Goal: Information Seeking & Learning: Learn about a topic

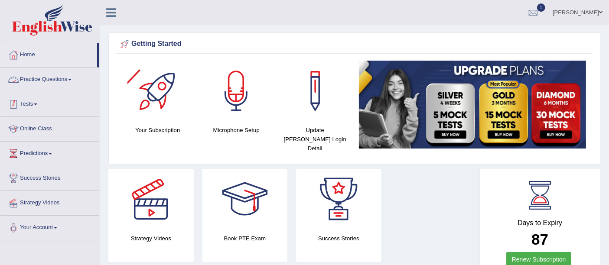
click at [64, 83] on link "Practice Questions" at bounding box center [49, 79] width 99 height 22
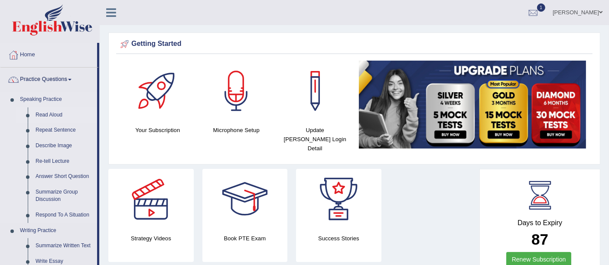
click at [51, 115] on link "Read Aloud" at bounding box center [64, 115] width 65 height 16
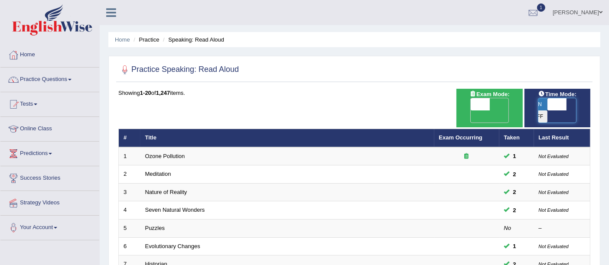
drag, startPoint x: 549, startPoint y: 104, endPoint x: 560, endPoint y: 104, distance: 11.3
click at [559, 104] on span at bounding box center [556, 104] width 19 height 12
checkbox input "true"
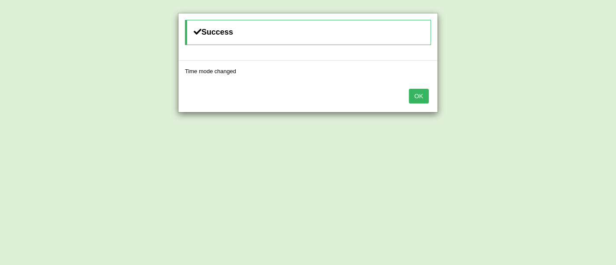
click at [418, 97] on button "OK" at bounding box center [419, 96] width 20 height 15
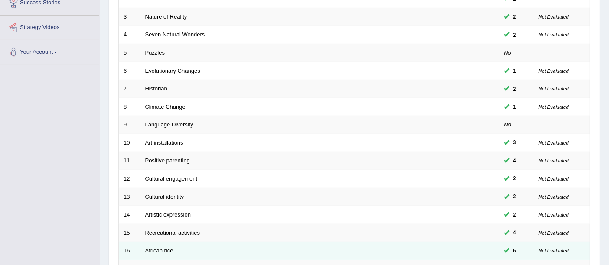
scroll to position [305, 0]
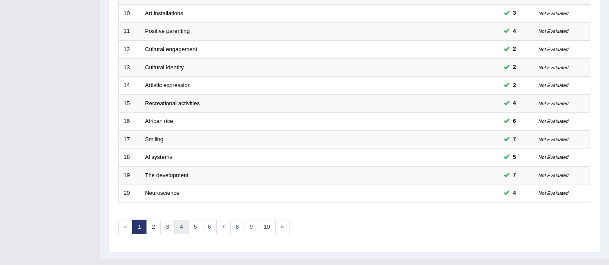
click at [182, 220] on link "4" at bounding box center [181, 227] width 14 height 14
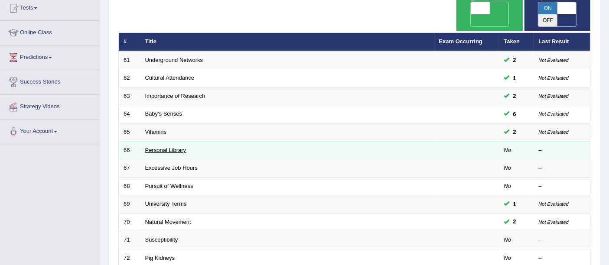
click at [165, 147] on link "Personal Library" at bounding box center [165, 150] width 41 height 7
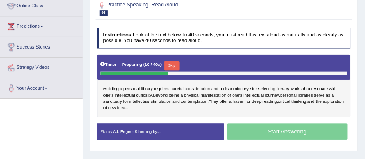
scroll to position [121, 0]
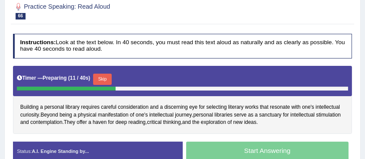
drag, startPoint x: 607, startPoint y: 0, endPoint x: 254, endPoint y: 55, distance: 357.1
click at [254, 55] on h4 "Instructions: Look at the text below. In 40 seconds, you must read this text al…" at bounding box center [183, 46] width 340 height 25
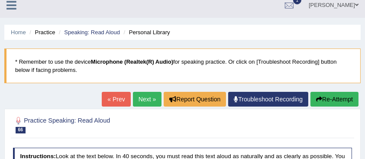
scroll to position [6, 0]
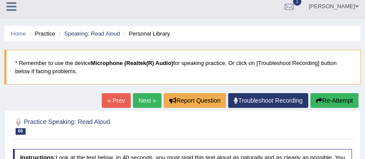
click at [323, 94] on button "Re-Attempt" at bounding box center [335, 100] width 48 height 15
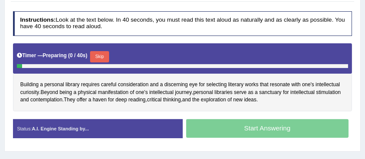
scroll to position [150, 0]
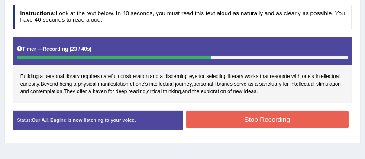
click at [246, 124] on button "Stop Recording" at bounding box center [267, 119] width 163 height 17
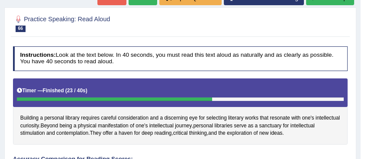
scroll to position [64, 0]
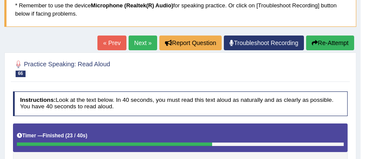
click at [340, 42] on button "Re-Attempt" at bounding box center [330, 43] width 48 height 15
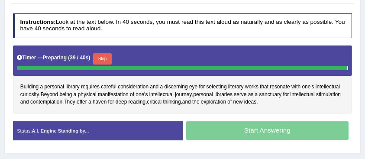
scroll to position [163, 0]
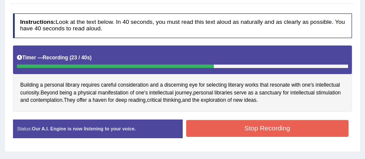
click at [196, 128] on button "Stop Recording" at bounding box center [267, 128] width 163 height 17
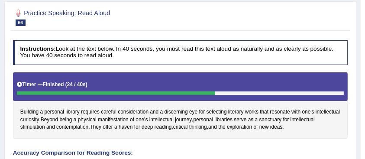
scroll to position [105, 0]
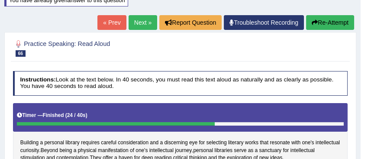
click at [324, 26] on button "Re-Attempt" at bounding box center [330, 22] width 48 height 15
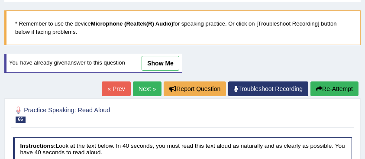
scroll to position [16, 0]
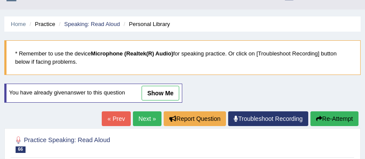
click at [328, 114] on button "Re-Attempt" at bounding box center [335, 118] width 48 height 15
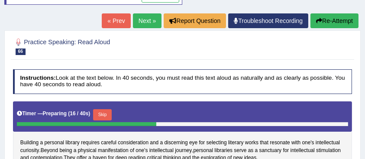
scroll to position [73, 0]
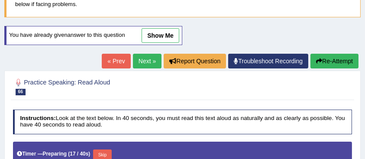
click at [325, 58] on button "Re-Attempt" at bounding box center [335, 61] width 48 height 15
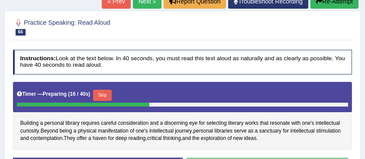
scroll to position [63, 0]
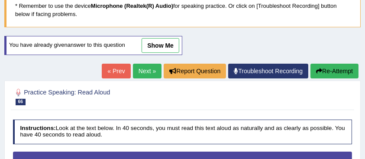
click at [339, 65] on button "Re-Attempt" at bounding box center [335, 71] width 48 height 15
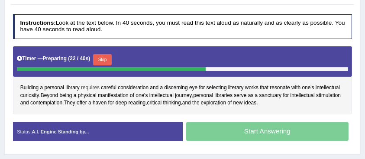
drag, startPoint x: 83, startPoint y: 82, endPoint x: 92, endPoint y: 82, distance: 9.1
click at [91, 84] on span "requires" at bounding box center [90, 88] width 19 height 8
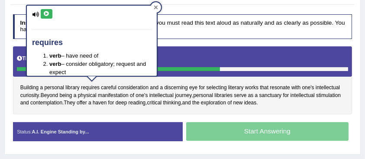
click at [158, 9] on icon at bounding box center [156, 7] width 4 height 4
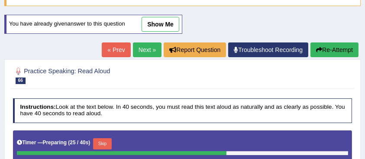
scroll to position [82, 0]
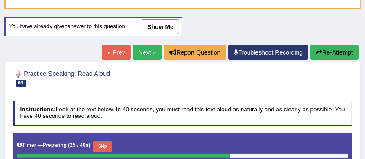
click at [329, 56] on button "Re-Attempt" at bounding box center [335, 52] width 48 height 15
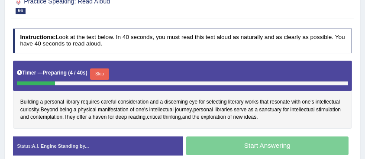
scroll to position [82, 0]
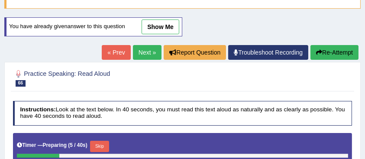
click at [335, 55] on button "Re-Attempt" at bounding box center [335, 52] width 48 height 15
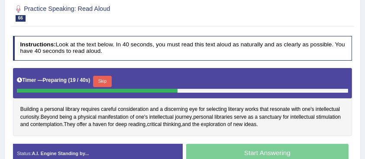
scroll to position [111, 0]
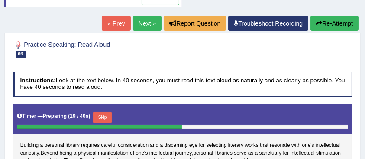
click at [339, 26] on button "Re-Attempt" at bounding box center [335, 23] width 48 height 15
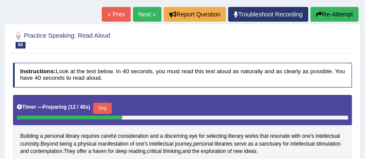
scroll to position [107, 0]
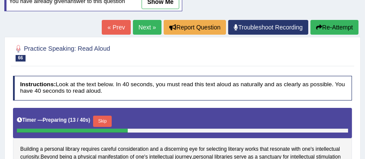
click at [328, 26] on button "Re-Attempt" at bounding box center [335, 27] width 48 height 15
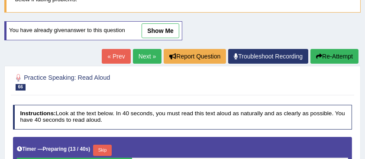
scroll to position [43, 0]
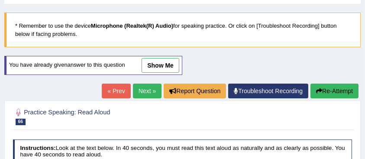
click at [324, 90] on button "Re-Attempt" at bounding box center [335, 91] width 48 height 15
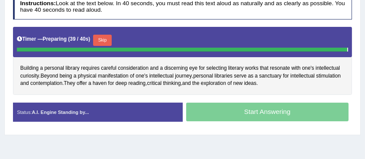
scroll to position [182, 0]
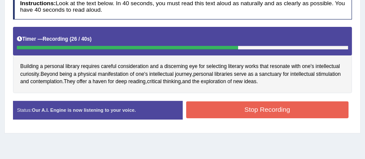
click at [243, 111] on button "Stop Recording" at bounding box center [267, 109] width 163 height 17
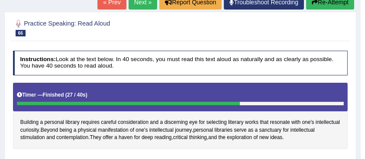
scroll to position [95, 0]
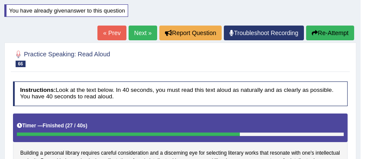
click at [140, 38] on link "Next »" at bounding box center [143, 33] width 29 height 15
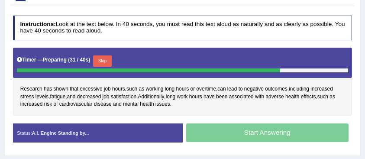
scroll to position [87, 0]
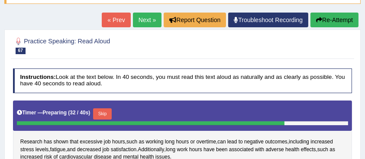
click at [324, 31] on div "Practice Speaking: Read Aloud 67 Excessive Job Hours Instructions: Look at the …" at bounding box center [182, 118] width 357 height 179
click at [322, 29] on div "Practice Speaking: Read Aloud 67 Excessive Job Hours Instructions: Look at the …" at bounding box center [182, 118] width 357 height 179
click at [322, 26] on button "Re-Attempt" at bounding box center [335, 20] width 48 height 15
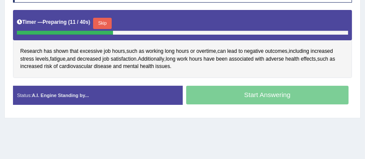
scroll to position [62, 0]
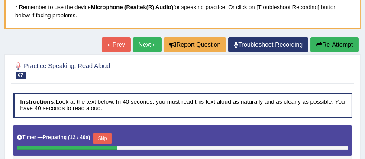
click at [335, 39] on button "Re-Attempt" at bounding box center [335, 44] width 48 height 15
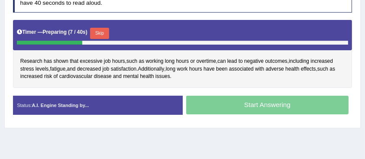
click at [98, 30] on button "Skip" at bounding box center [99, 33] width 19 height 11
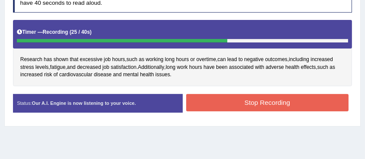
click at [232, 99] on button "Stop Recording" at bounding box center [267, 102] width 163 height 17
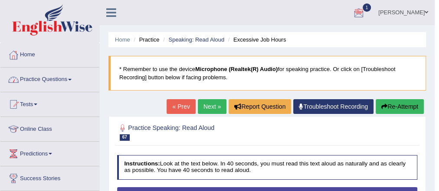
click at [61, 80] on link "Practice Questions" at bounding box center [49, 79] width 99 height 22
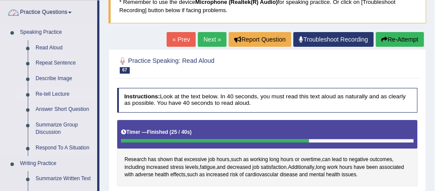
scroll to position [69, 0]
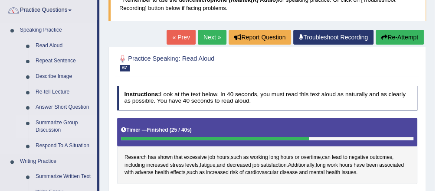
click at [64, 123] on link "Summarize Group Discussion" at bounding box center [64, 126] width 65 height 23
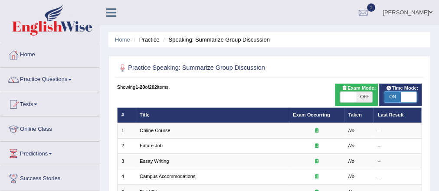
checkbox input "false"
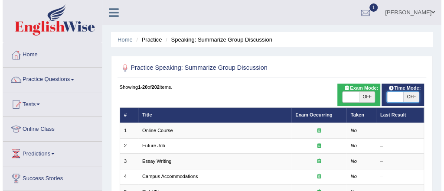
drag, startPoint x: 413, startPoint y: 97, endPoint x: 374, endPoint y: 99, distance: 39.0
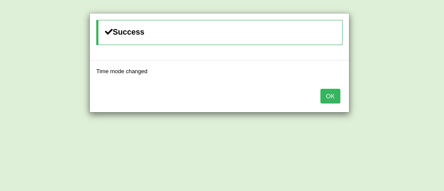
click at [335, 94] on button "OK" at bounding box center [330, 96] width 20 height 15
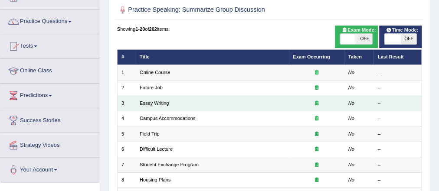
scroll to position [69, 0]
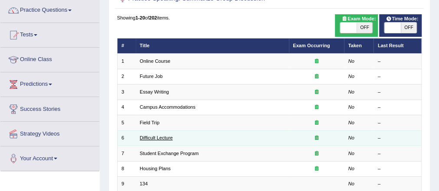
click at [157, 138] on link "Difficult Lecture" at bounding box center [156, 137] width 33 height 5
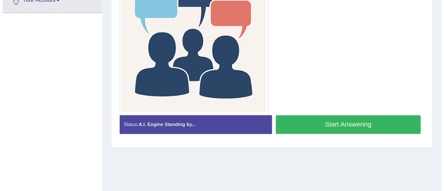
scroll to position [234, 0]
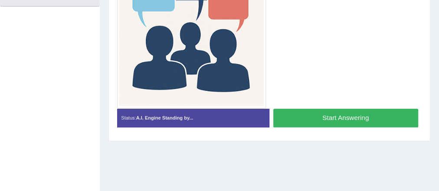
click at [303, 50] on div at bounding box center [269, 34] width 312 height 149
click at [346, 111] on button "Start Answering" at bounding box center [345, 118] width 145 height 19
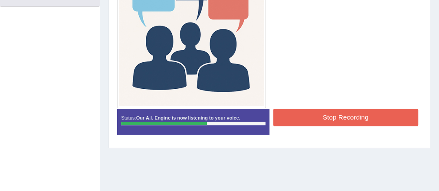
click at [338, 120] on button "Stop Recording" at bounding box center [345, 117] width 145 height 17
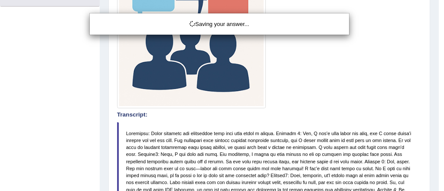
click at [306, 77] on div "Saving your answer..." at bounding box center [222, 95] width 444 height 191
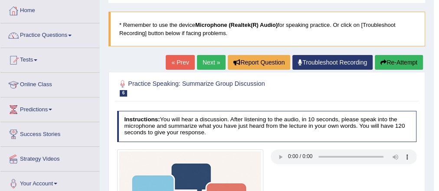
scroll to position [0, 0]
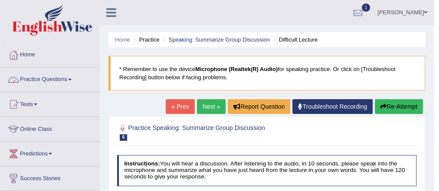
click at [54, 82] on link "Practice Questions" at bounding box center [49, 79] width 99 height 22
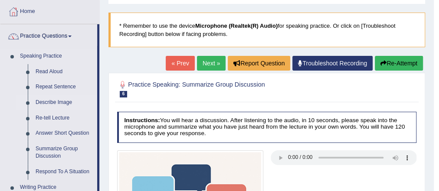
scroll to position [69, 0]
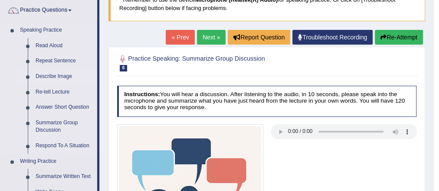
click at [66, 73] on link "Describe Image" at bounding box center [64, 77] width 65 height 16
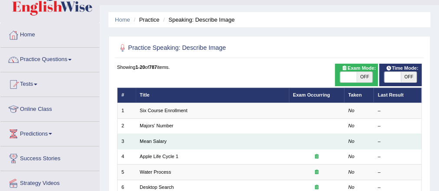
scroll to position [35, 0]
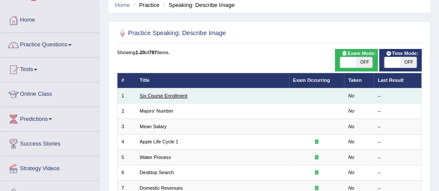
click at [169, 96] on link "Six Course Enrollment" at bounding box center [164, 95] width 48 height 5
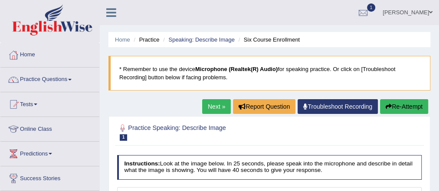
click at [217, 104] on link "Next »" at bounding box center [216, 106] width 29 height 15
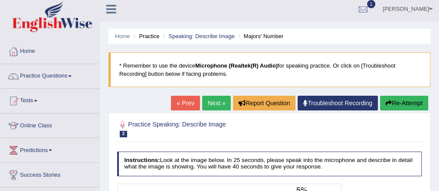
click at [213, 103] on link "Next »" at bounding box center [216, 103] width 29 height 15
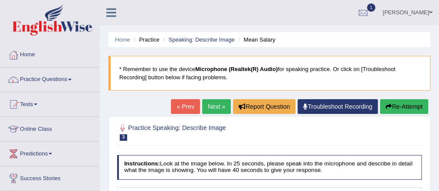
click at [209, 101] on link "Next »" at bounding box center [216, 106] width 29 height 15
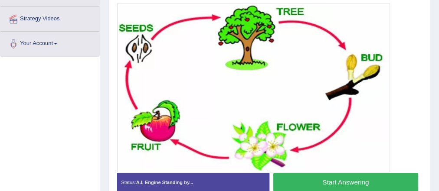
scroll to position [173, 0]
